Goal: Task Accomplishment & Management: Manage account settings

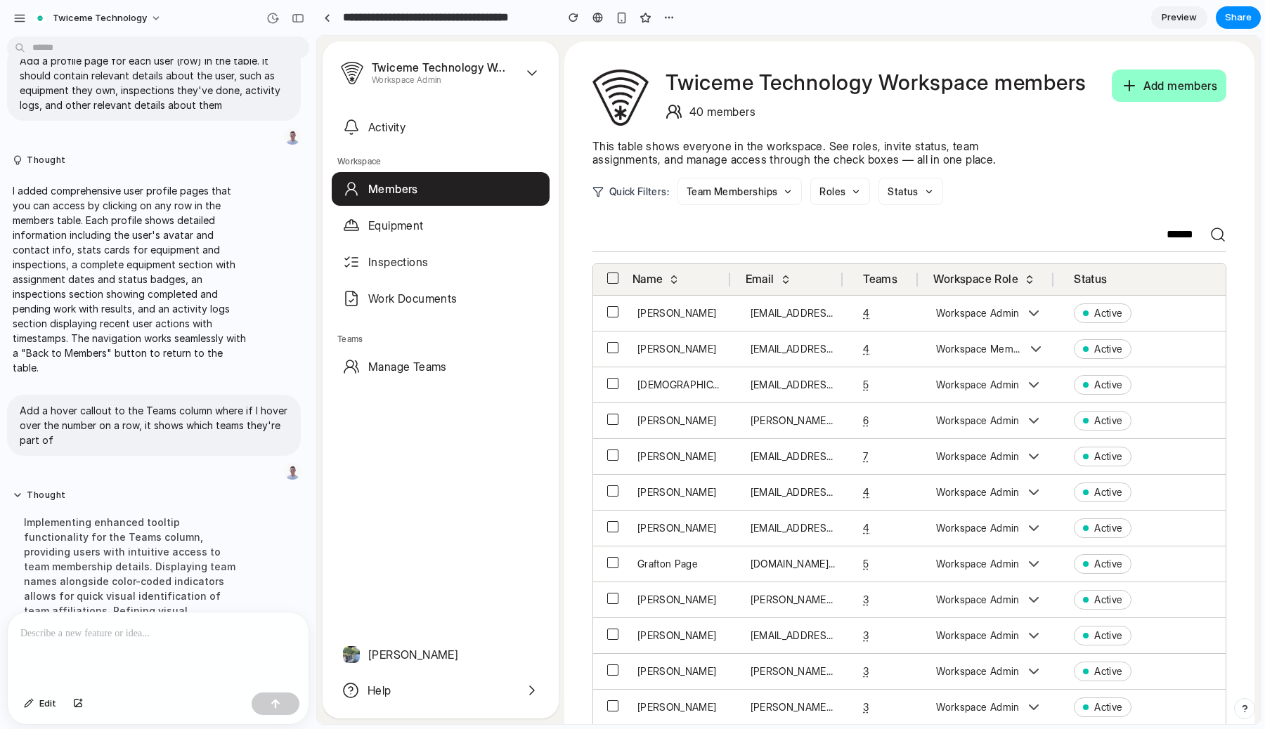
click at [779, 185] on button "Team Memberships" at bounding box center [739, 191] width 124 height 27
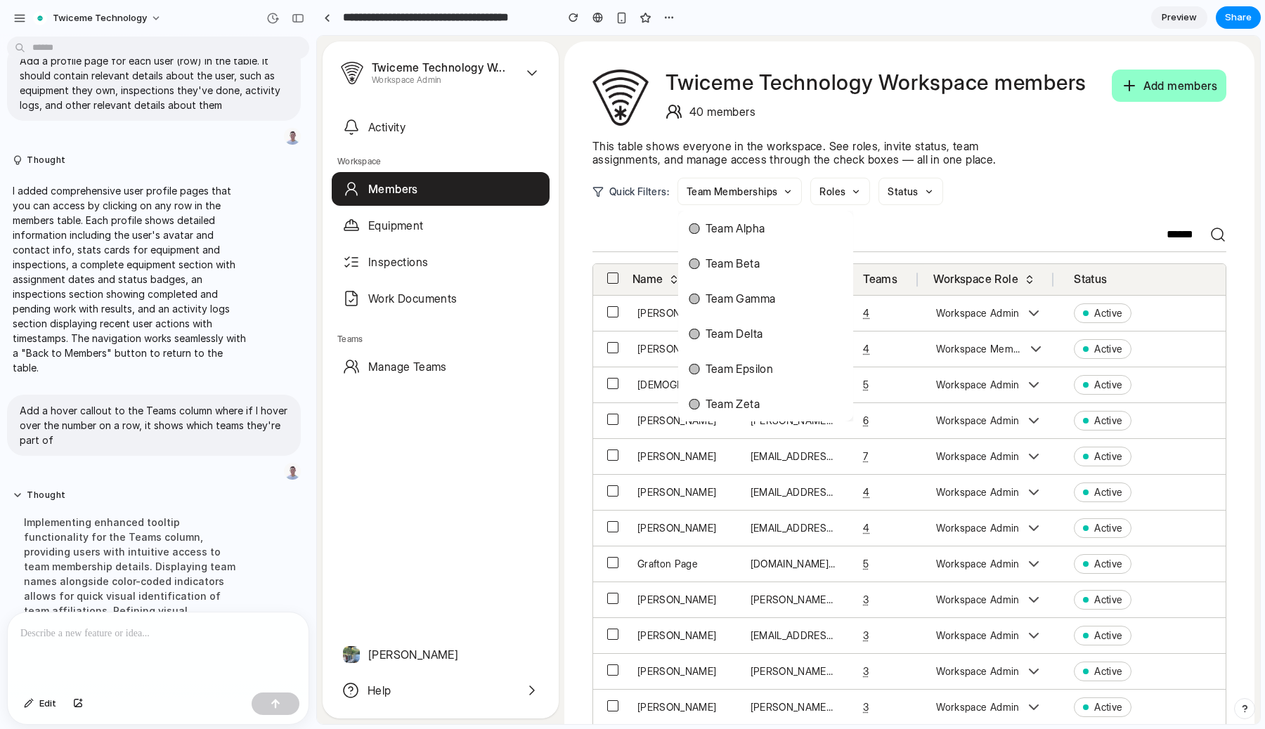
click at [740, 238] on li "Team Alpha" at bounding box center [766, 228] width 170 height 28
click at [740, 233] on span "Team Alpha" at bounding box center [736, 228] width 60 height 17
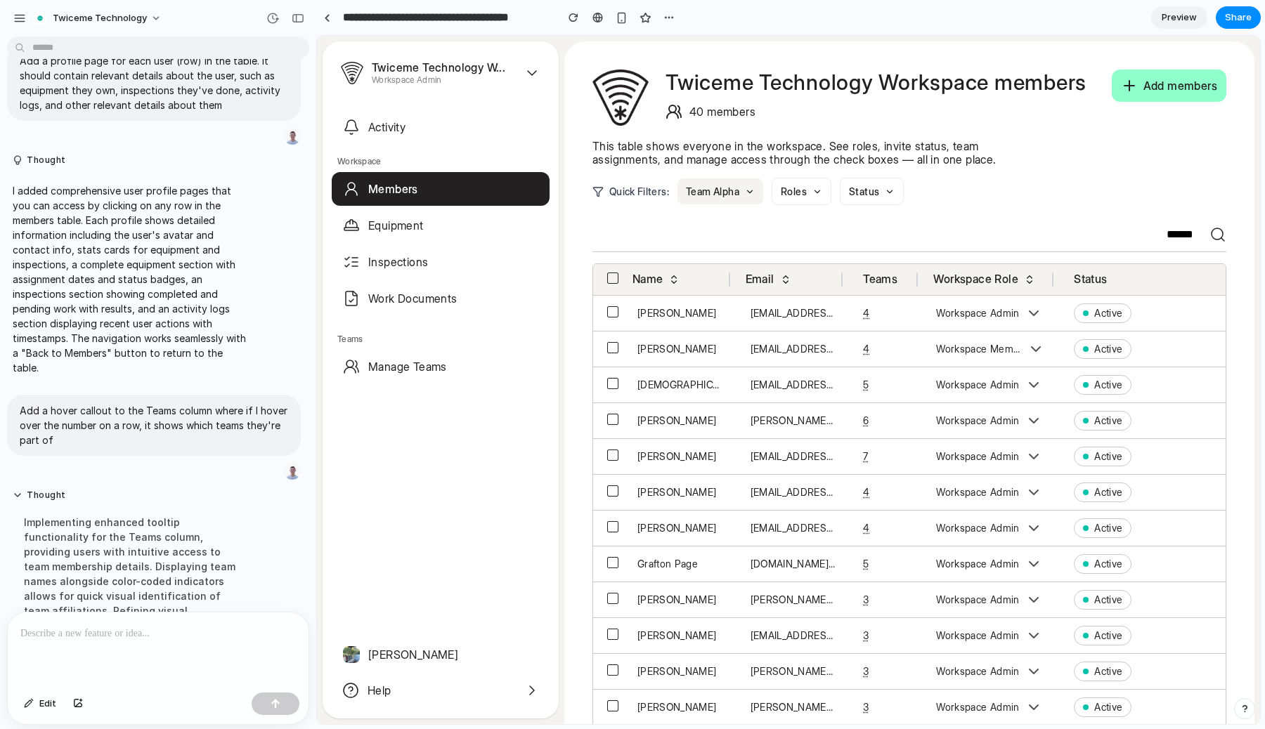
click at [745, 194] on button "Team Alpha" at bounding box center [720, 192] width 86 height 26
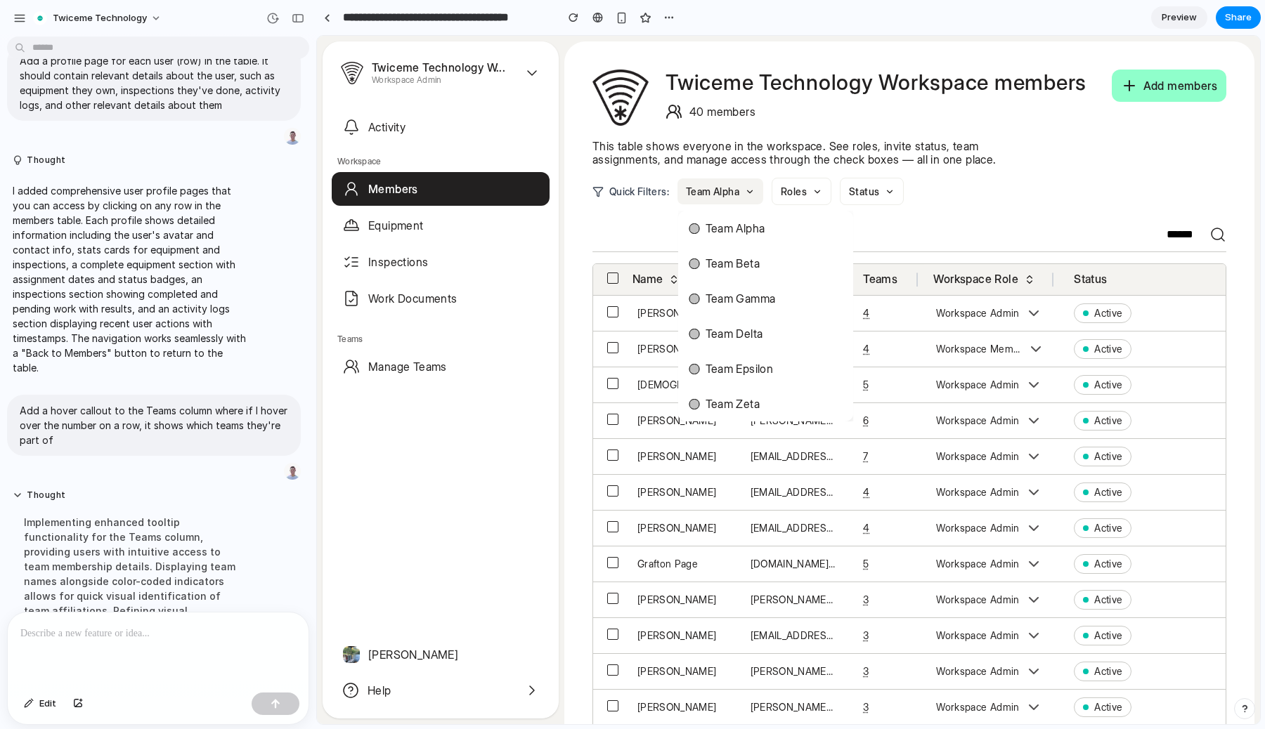
click at [740, 229] on span "Team Alpha" at bounding box center [736, 228] width 60 height 17
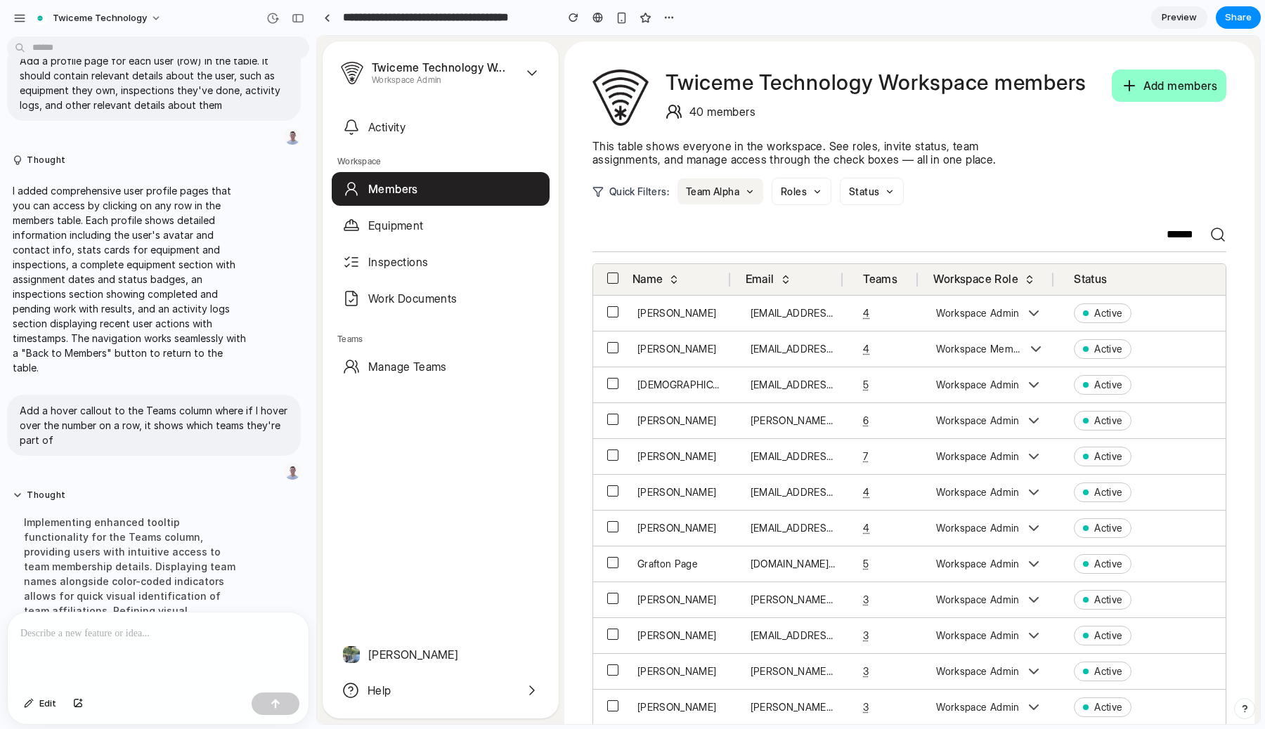
click at [867, 229] on div at bounding box center [909, 233] width 634 height 35
click at [984, 313] on p "Workspace Admin" at bounding box center [977, 313] width 83 height 13
click at [1098, 309] on span "Active" at bounding box center [1108, 313] width 28 height 13
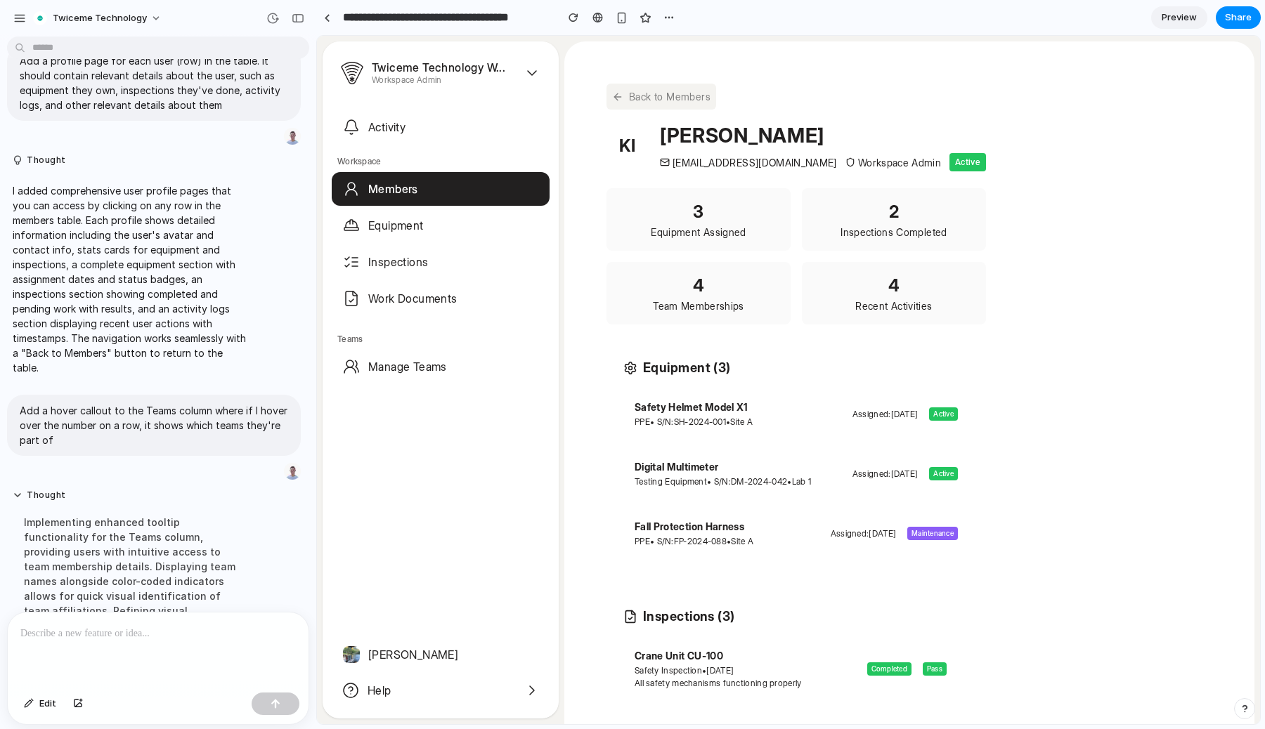
click at [677, 102] on button "Back to Members" at bounding box center [661, 97] width 110 height 26
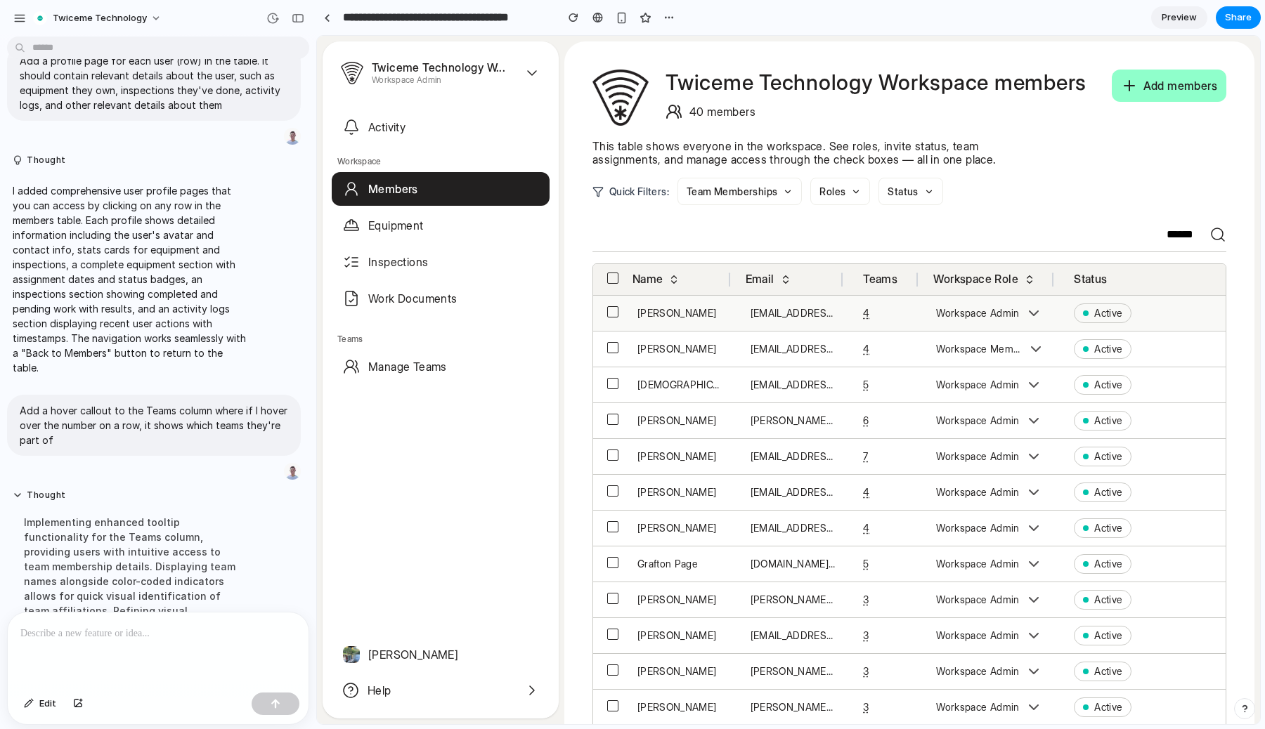
click at [766, 315] on div "[EMAIL_ADDRESS][DOMAIN_NAME]" at bounding box center [793, 313] width 85 height 13
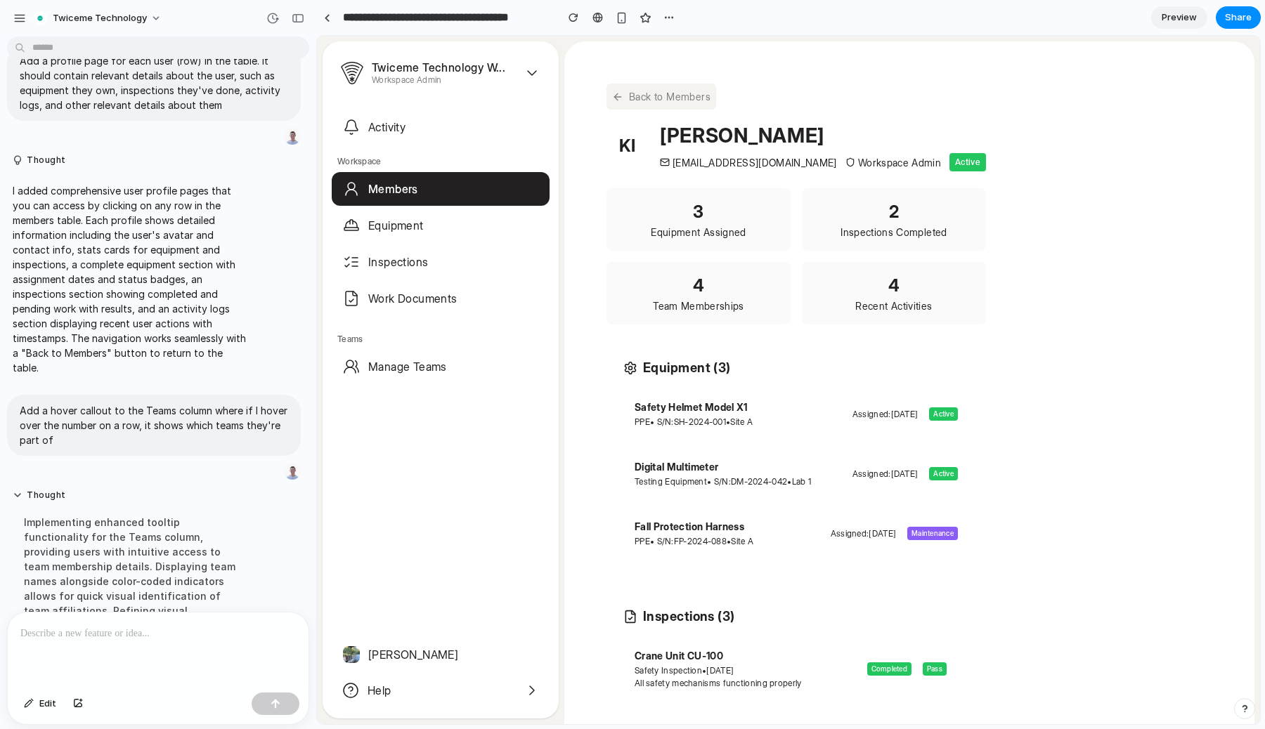
click at [682, 101] on button "Back to Members" at bounding box center [661, 97] width 110 height 26
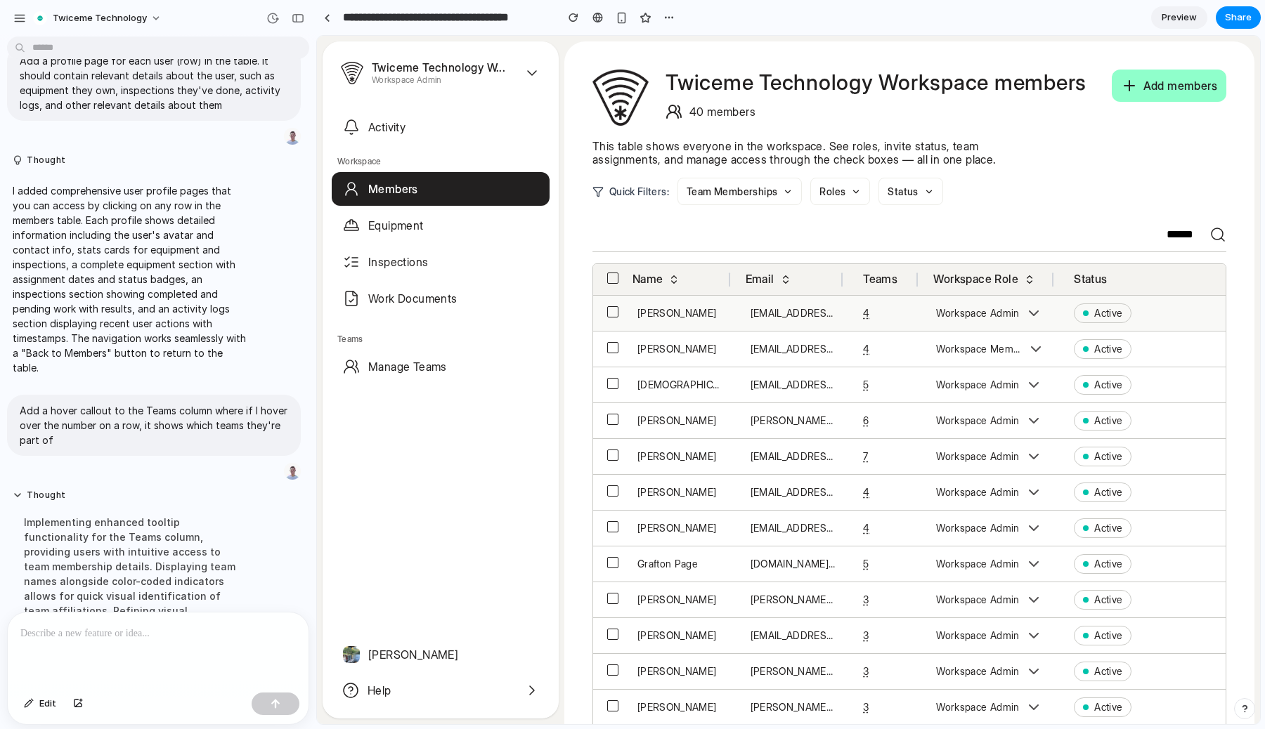
click at [670, 316] on div "[PERSON_NAME]" at bounding box center [679, 313] width 85 height 13
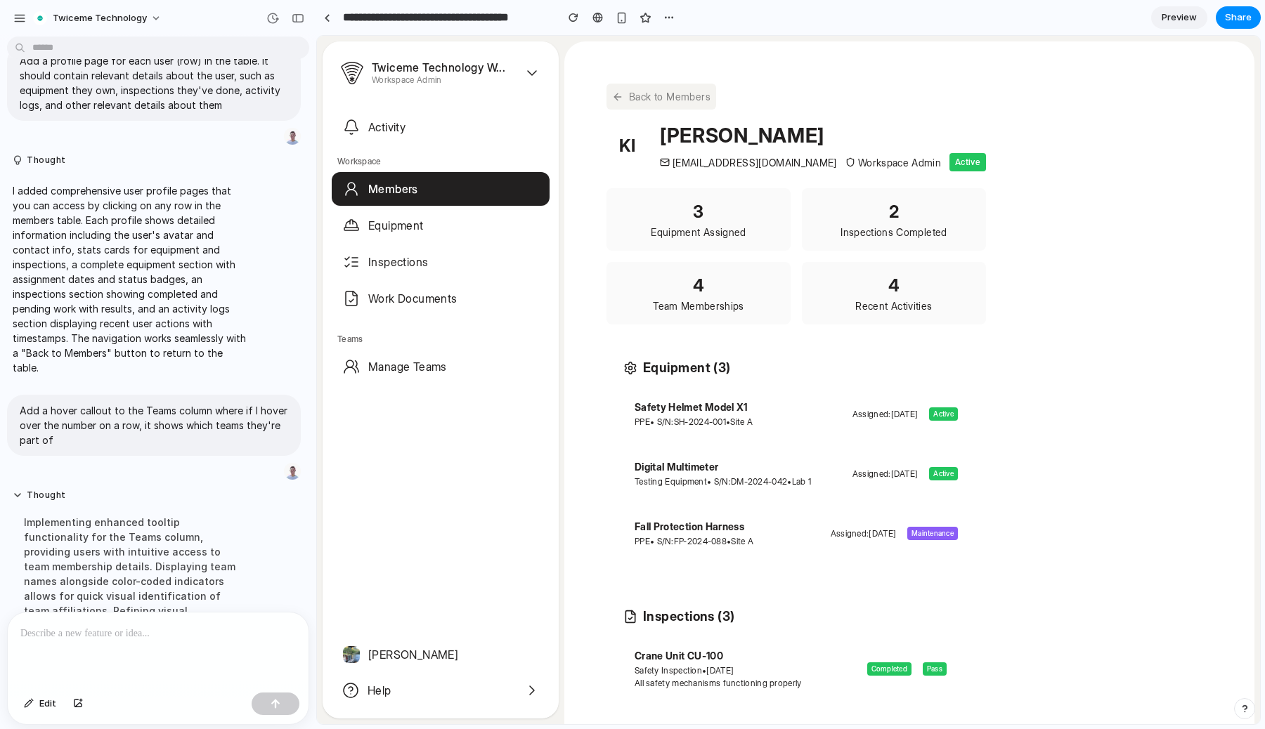
click at [648, 91] on button "Back to Members" at bounding box center [661, 97] width 110 height 26
